Goal: Task Accomplishment & Management: Manage account settings

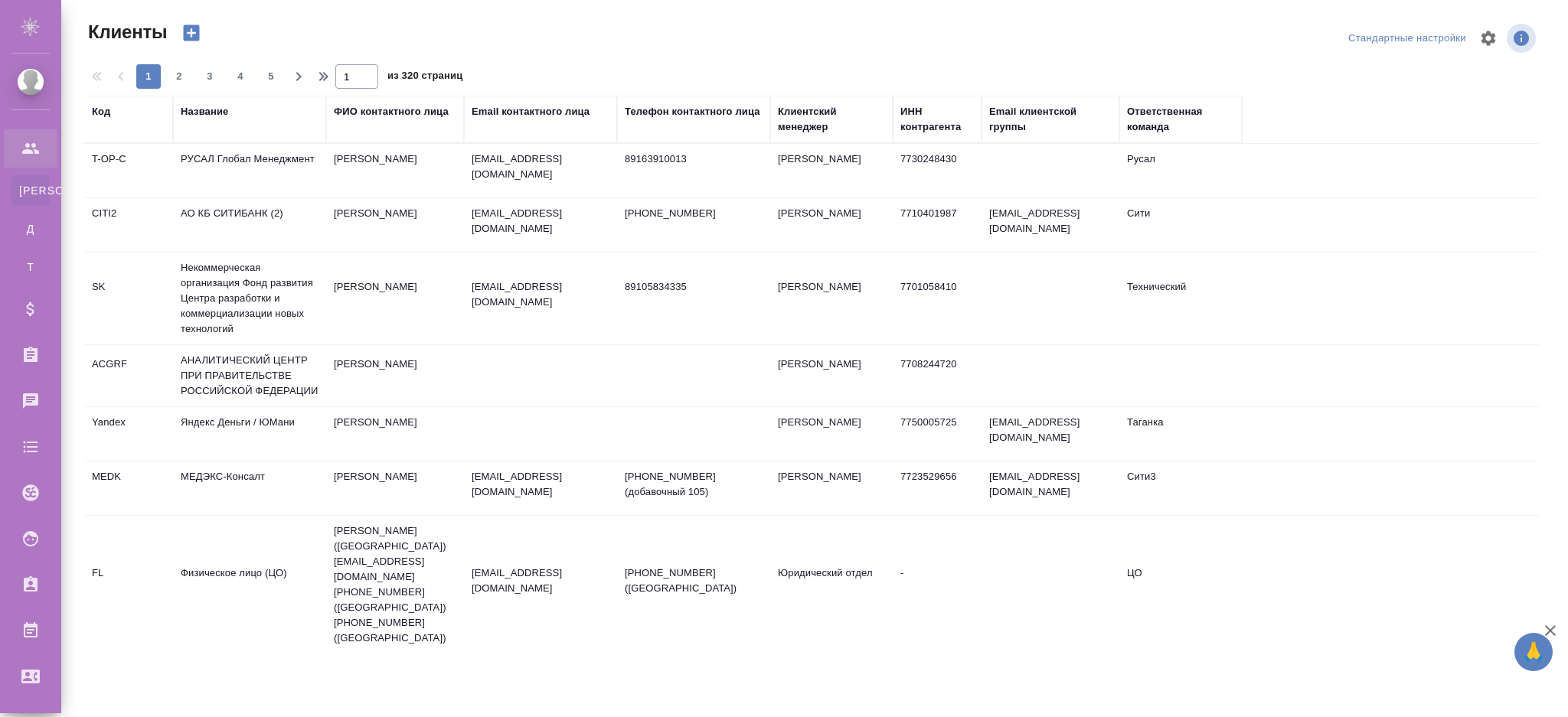
select select "RU"
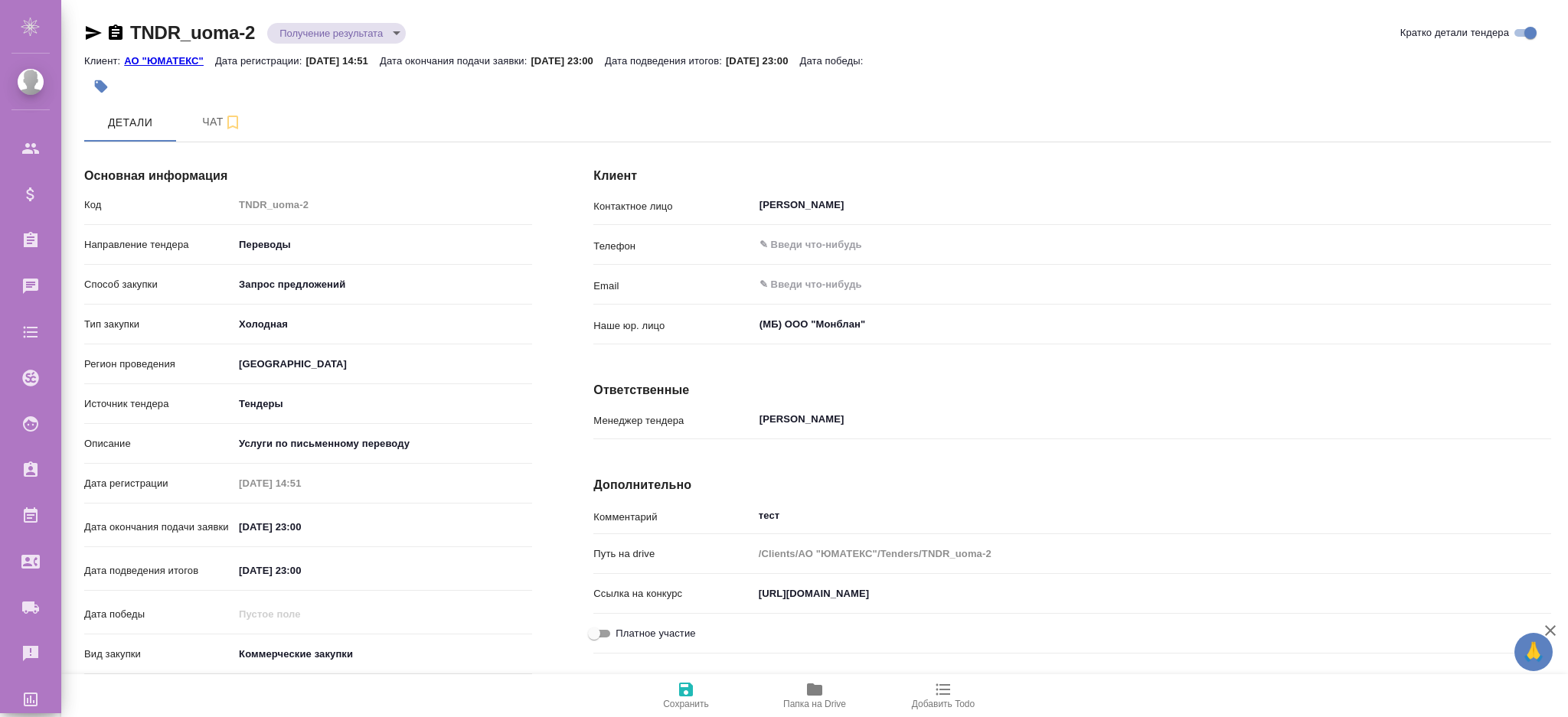
scroll to position [131, 0]
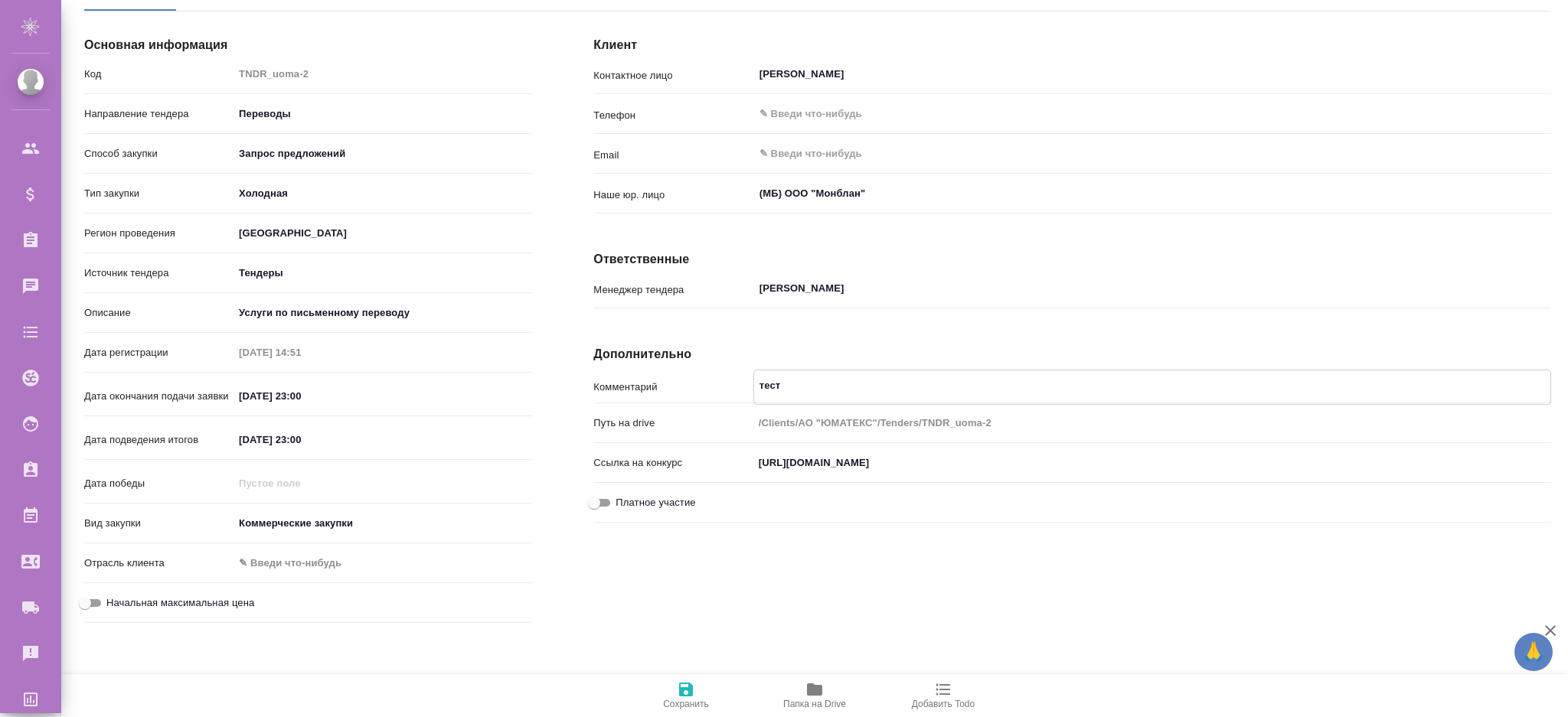
click at [780, 381] on textarea "тест" at bounding box center [1151, 385] width 796 height 26
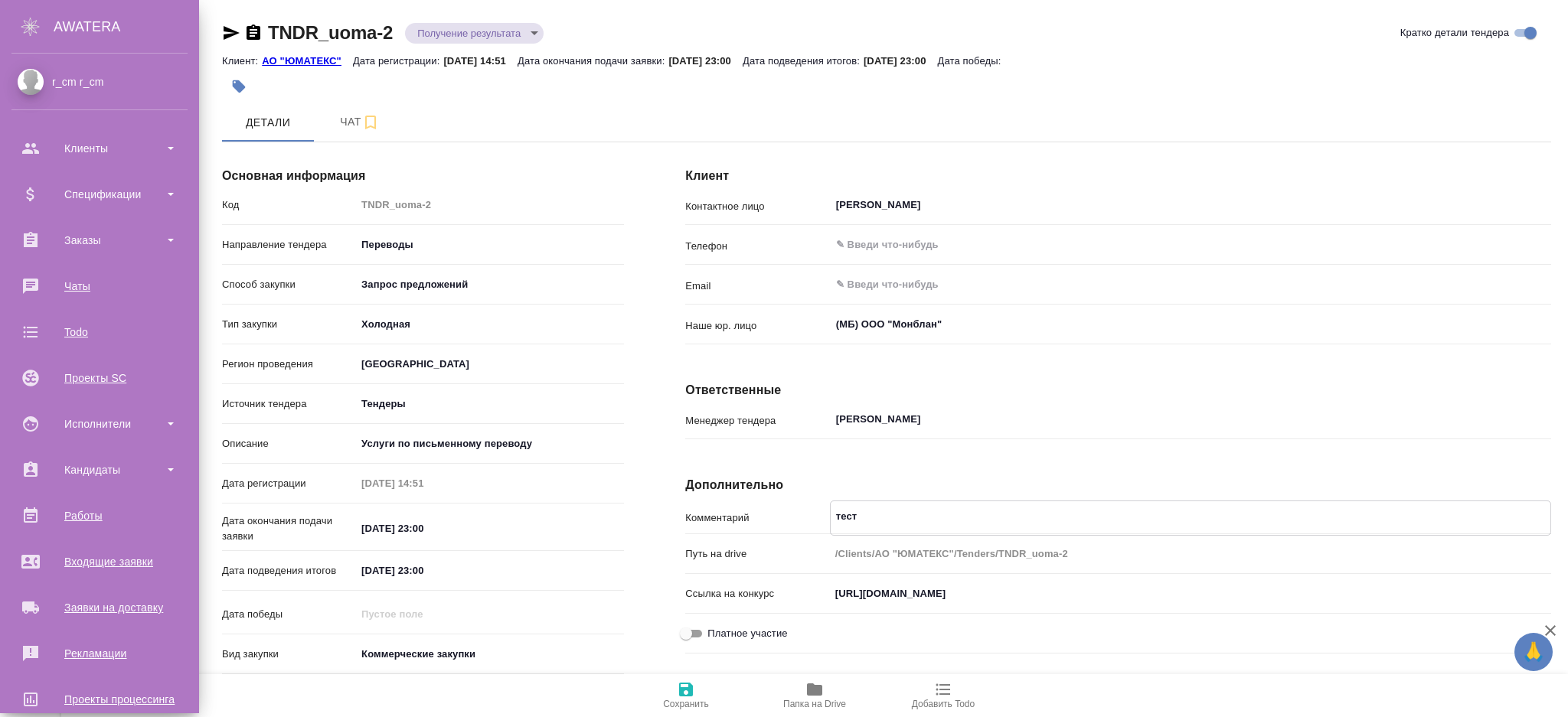
scroll to position [119, 0]
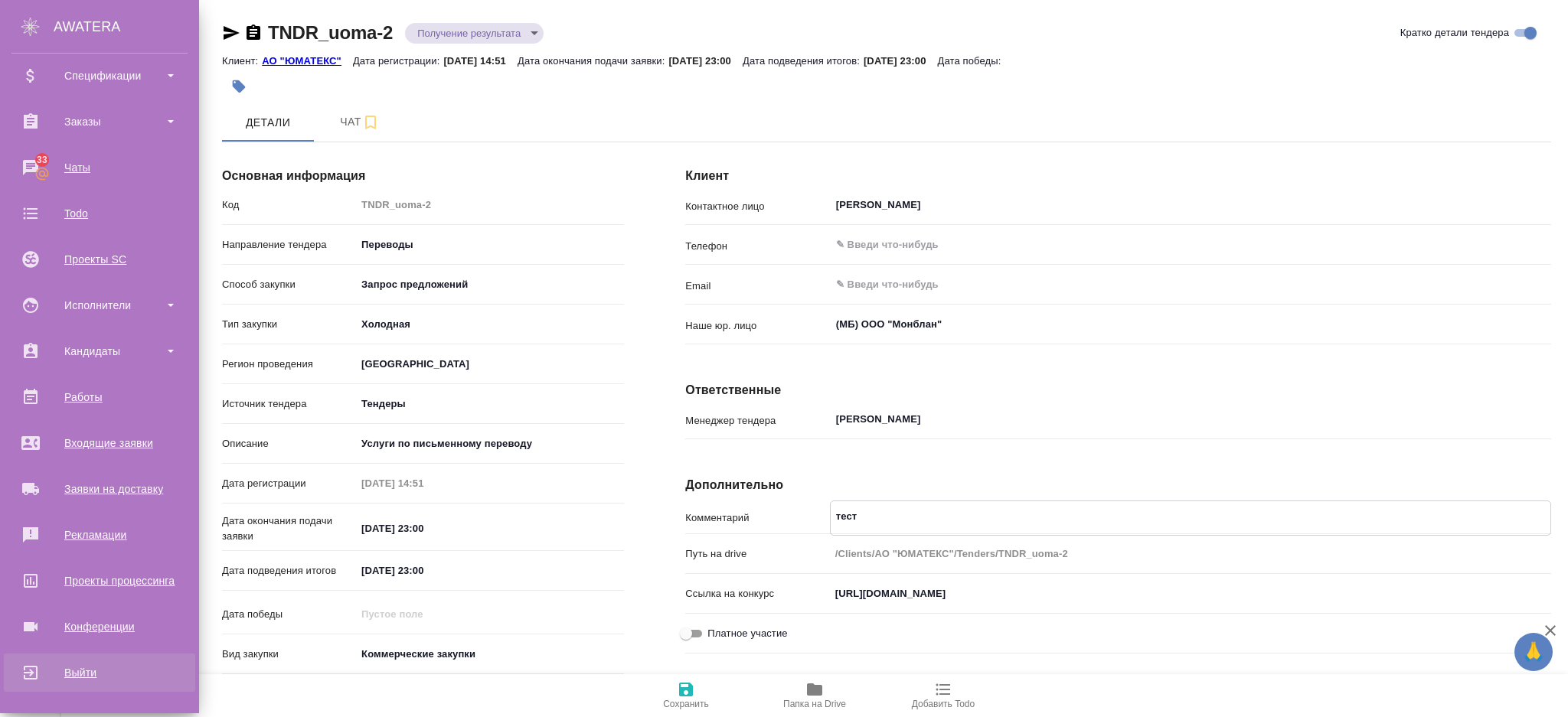
click at [88, 673] on div "Выйти" at bounding box center [99, 672] width 176 height 23
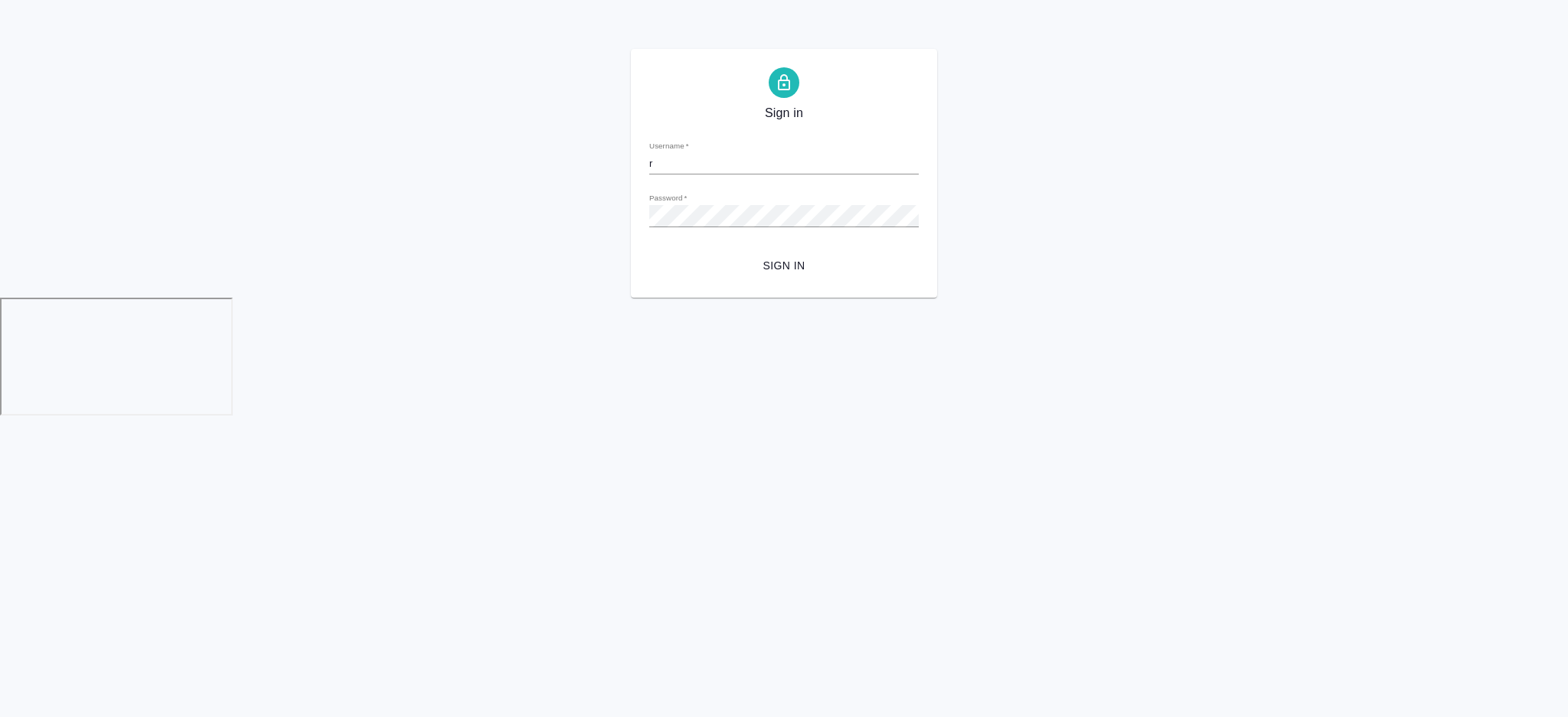
drag, startPoint x: 789, startPoint y: 169, endPoint x: 536, endPoint y: 169, distance: 253.0
click at [536, 169] on div "Sign in Username   * r Password   * urlPath   * / Sign in" at bounding box center [784, 173] width 1568 height 249
type input "[EMAIL_ADDRESS][DOMAIN_NAME]"
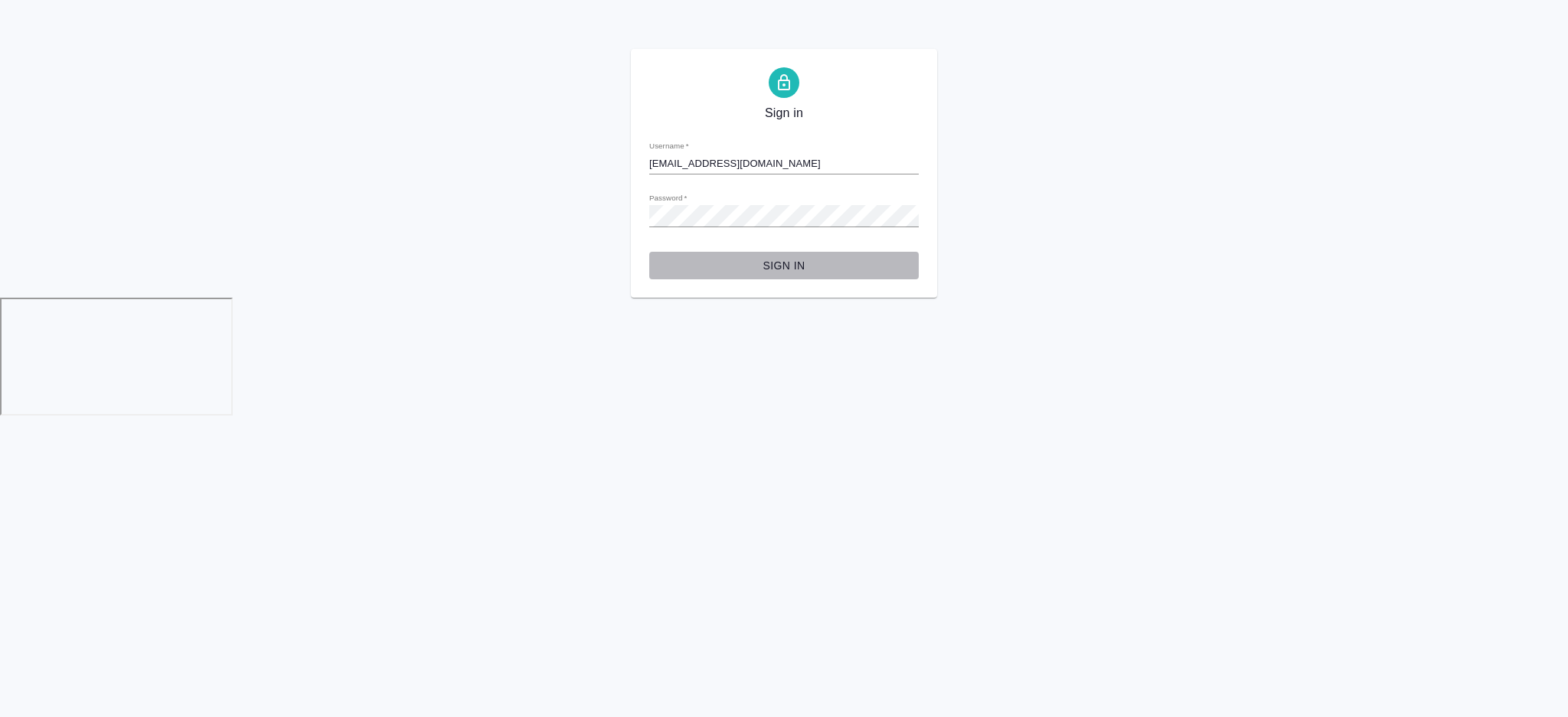
click at [793, 269] on span "Sign in" at bounding box center [784, 265] width 245 height 19
